Goal: Transaction & Acquisition: Subscribe to service/newsletter

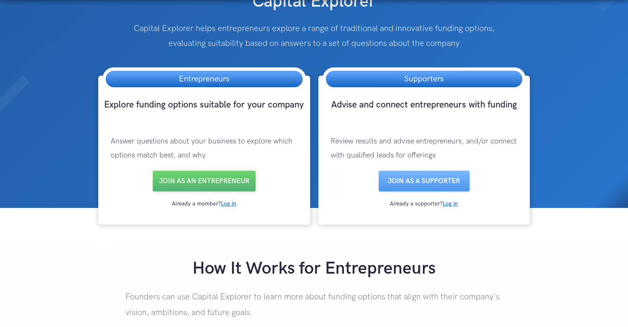
scroll to position [63, 0]
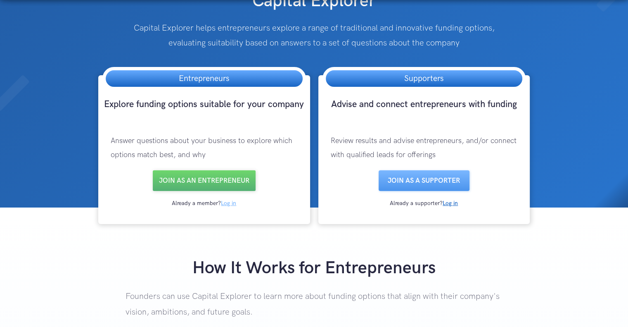
click at [230, 204] on link "Log in" at bounding box center [228, 203] width 15 height 7
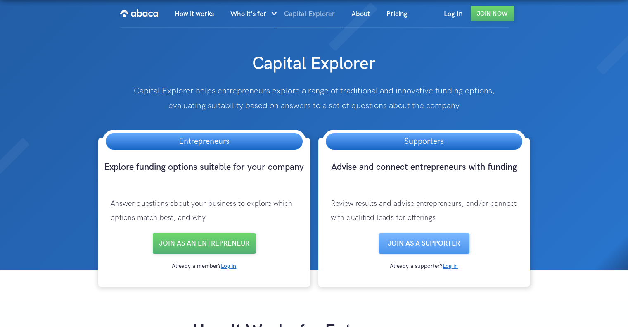
scroll to position [2, 0]
click at [229, 241] on link "Join as an entrepreneur" at bounding box center [204, 243] width 103 height 21
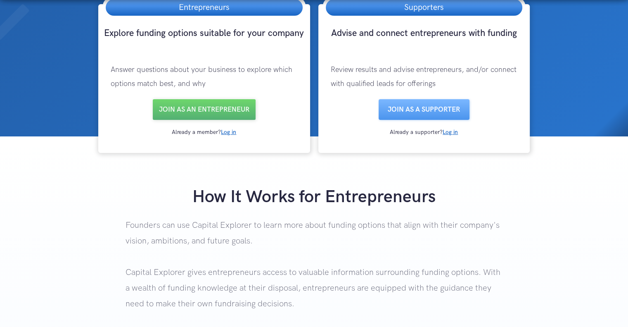
scroll to position [147, 0]
